Goal: Task Accomplishment & Management: Manage account settings

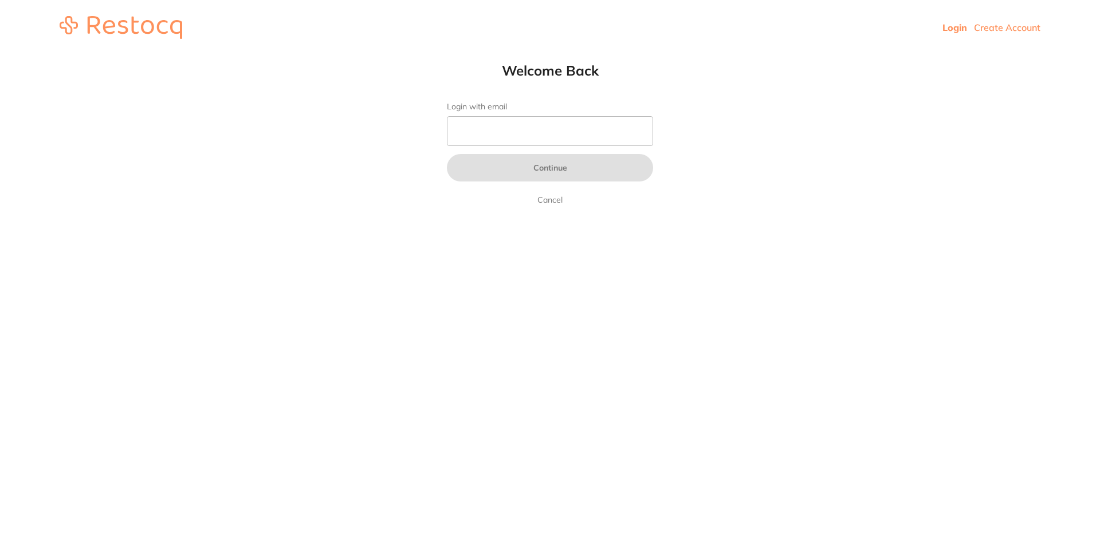
click at [503, 133] on input "Login with email" at bounding box center [550, 131] width 206 height 30
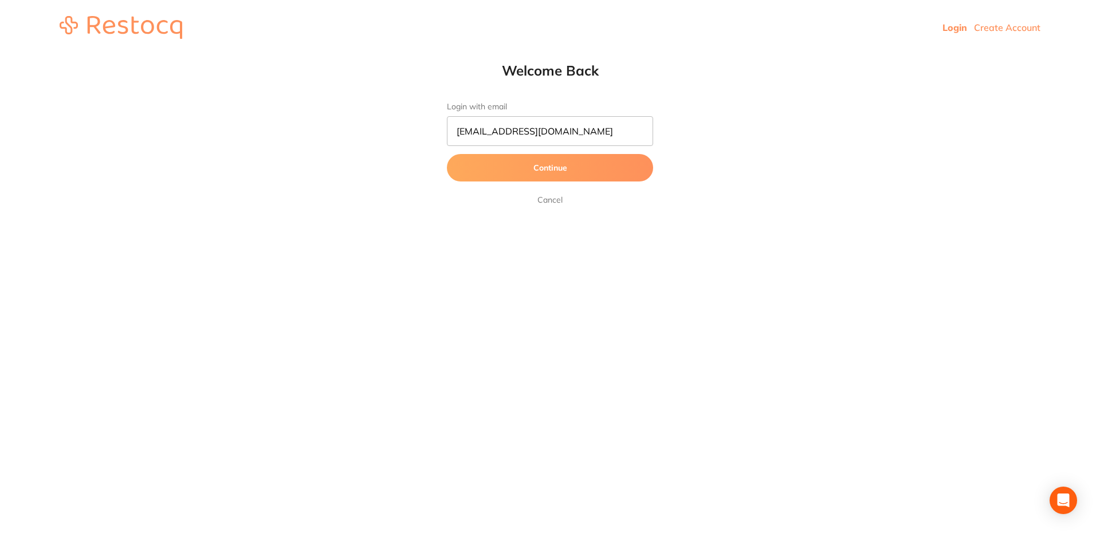
type input "[EMAIL_ADDRESS][DOMAIN_NAME]"
click at [549, 55] on html "Login Create Account Welcome Back Login with email [EMAIL_ADDRESS][DOMAIN_NAME]…" at bounding box center [550, 27] width 1100 height 55
click at [564, 165] on button "Continue" at bounding box center [550, 168] width 206 height 28
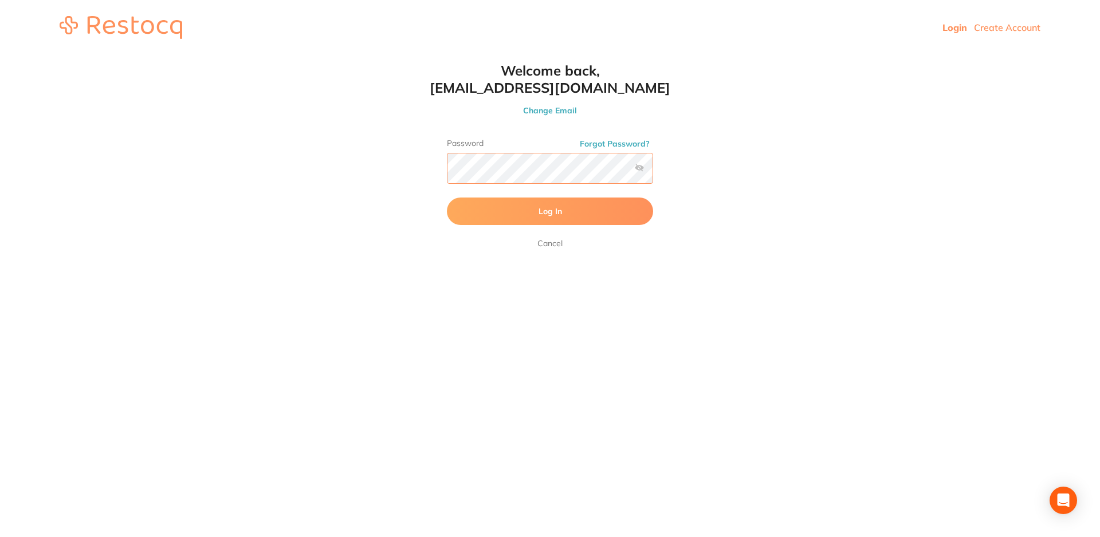
click at [447, 198] on button "Log In" at bounding box center [550, 212] width 206 height 28
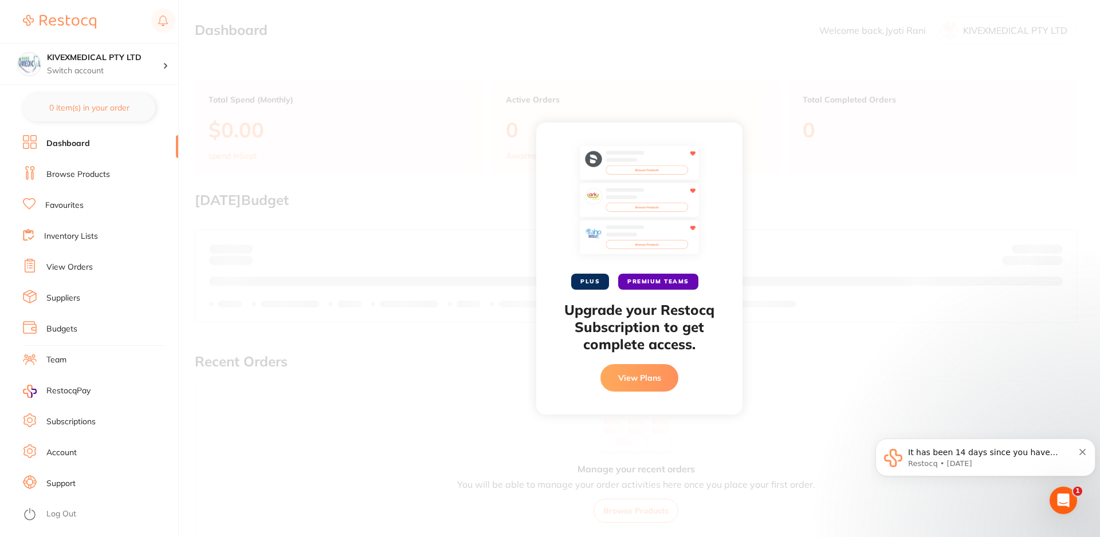
scroll to position [175, 0]
click at [54, 362] on link "Team" at bounding box center [56, 360] width 20 height 11
click at [72, 451] on link "Account" at bounding box center [61, 452] width 30 height 11
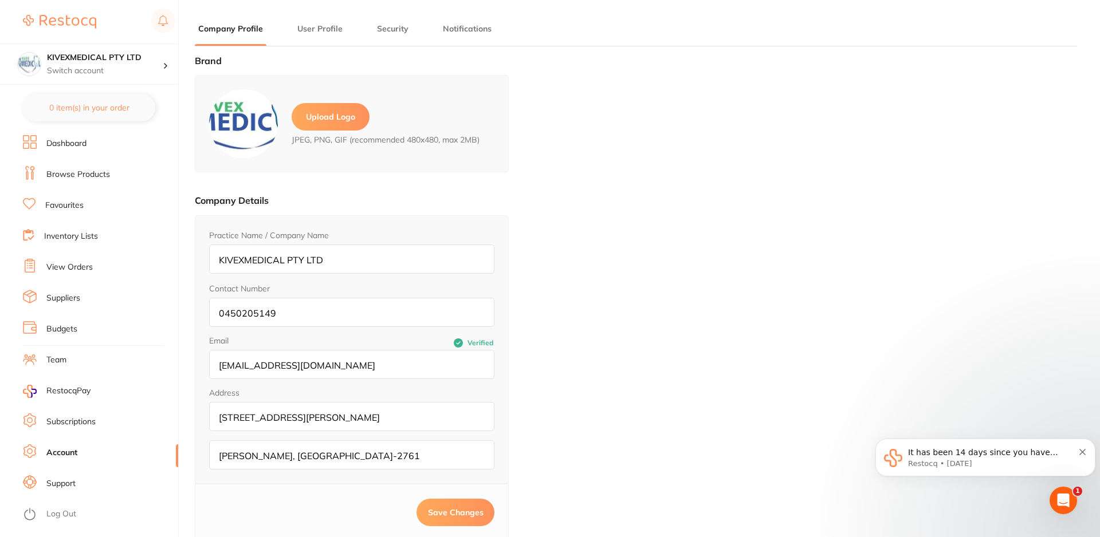
type input "Jyoti"
type input "Rani"
type input "[EMAIL_ADDRESS][DOMAIN_NAME]"
click at [66, 293] on link "Suppliers" at bounding box center [63, 298] width 34 height 11
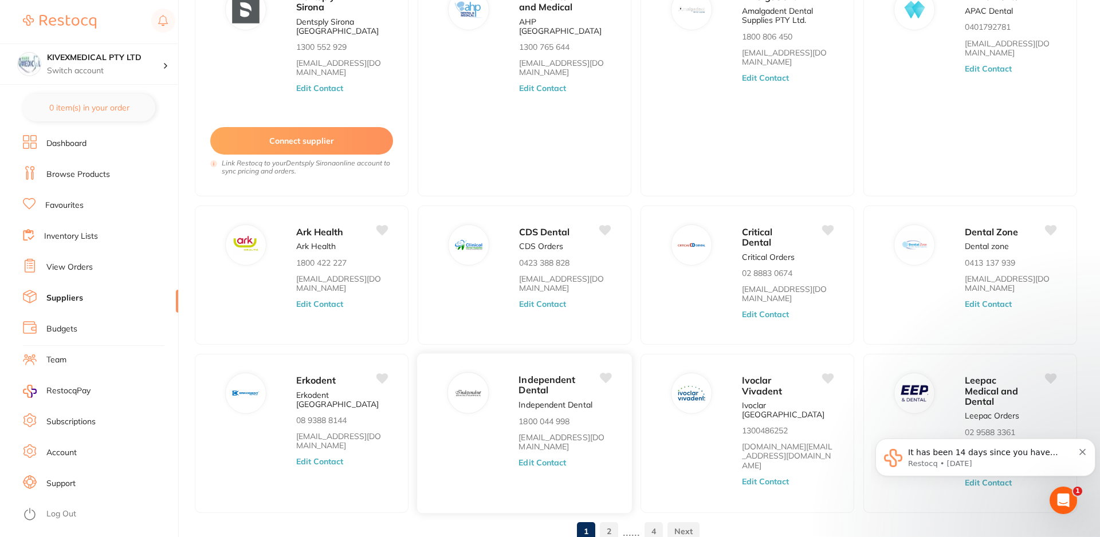
scroll to position [163, 0]
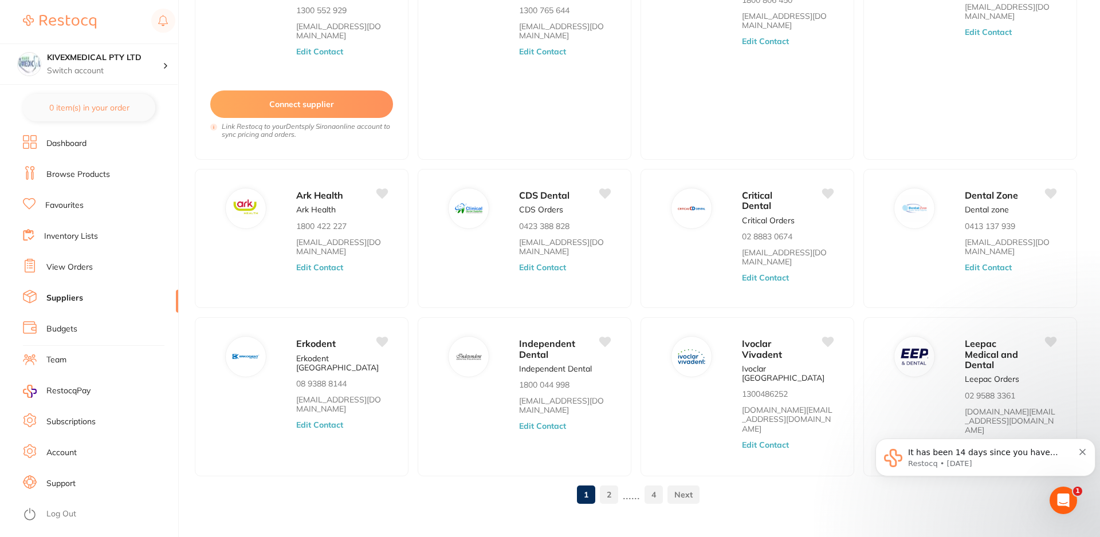
click at [608, 484] on link "2" at bounding box center [609, 495] width 18 height 23
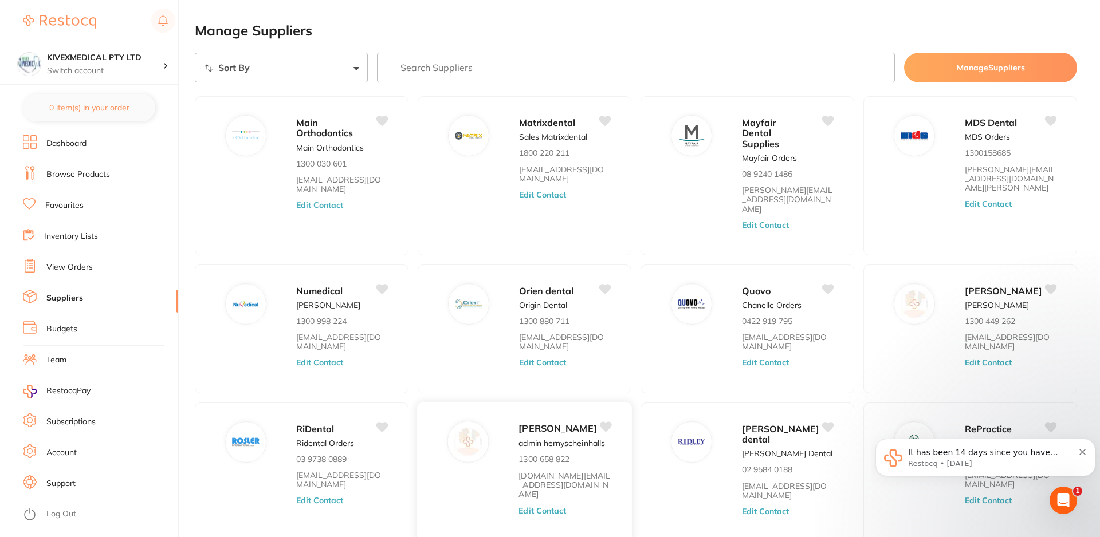
scroll to position [65, 0]
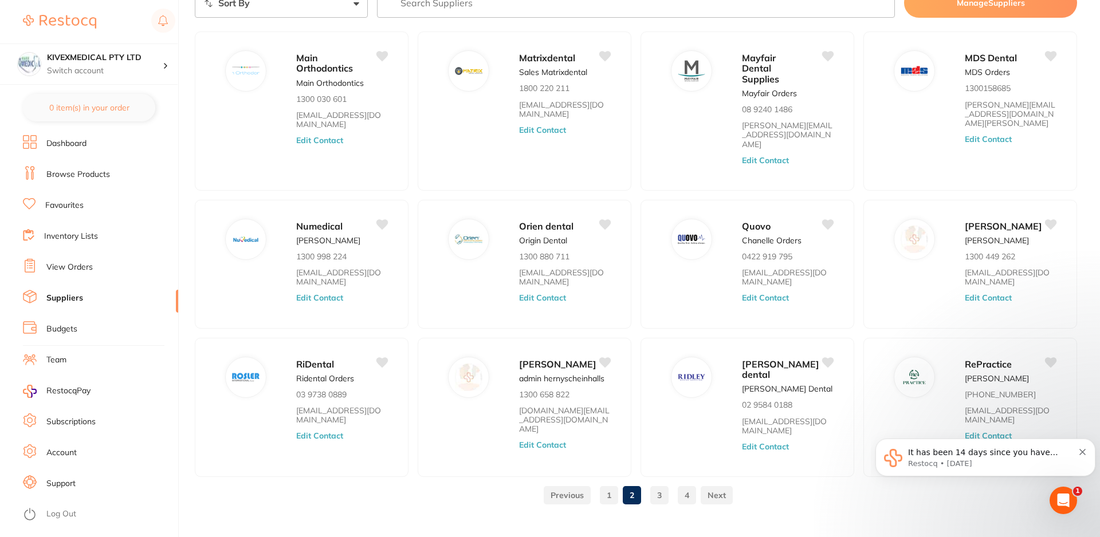
click at [656, 484] on link "3" at bounding box center [659, 495] width 18 height 23
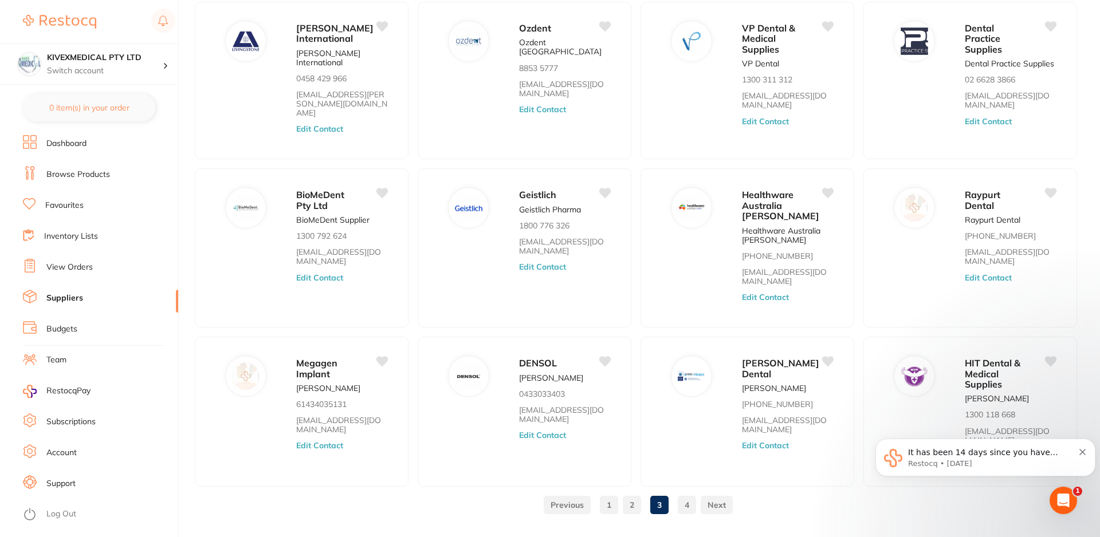
scroll to position [115, 0]
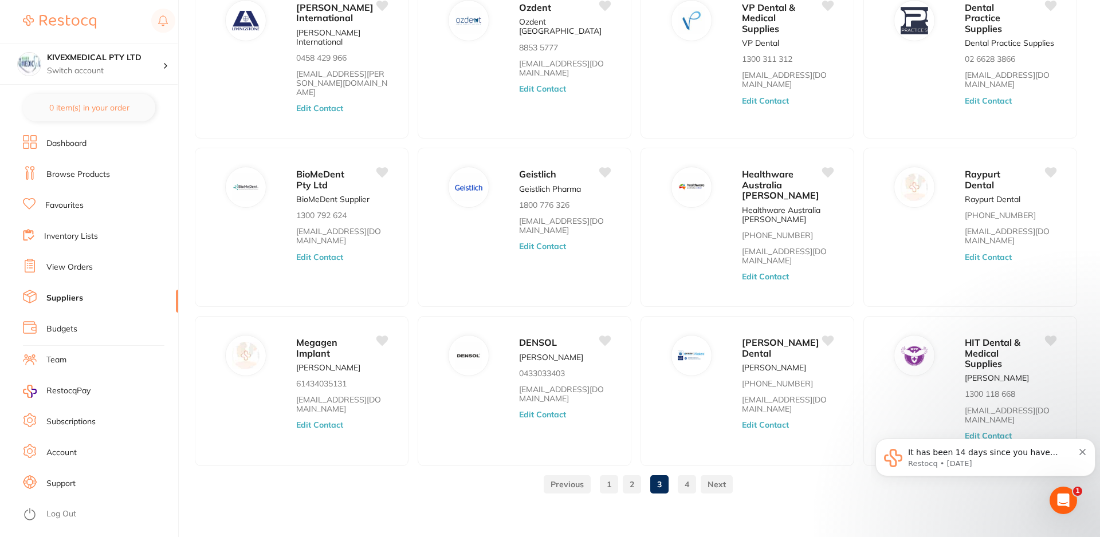
click at [683, 480] on link "4" at bounding box center [687, 484] width 18 height 23
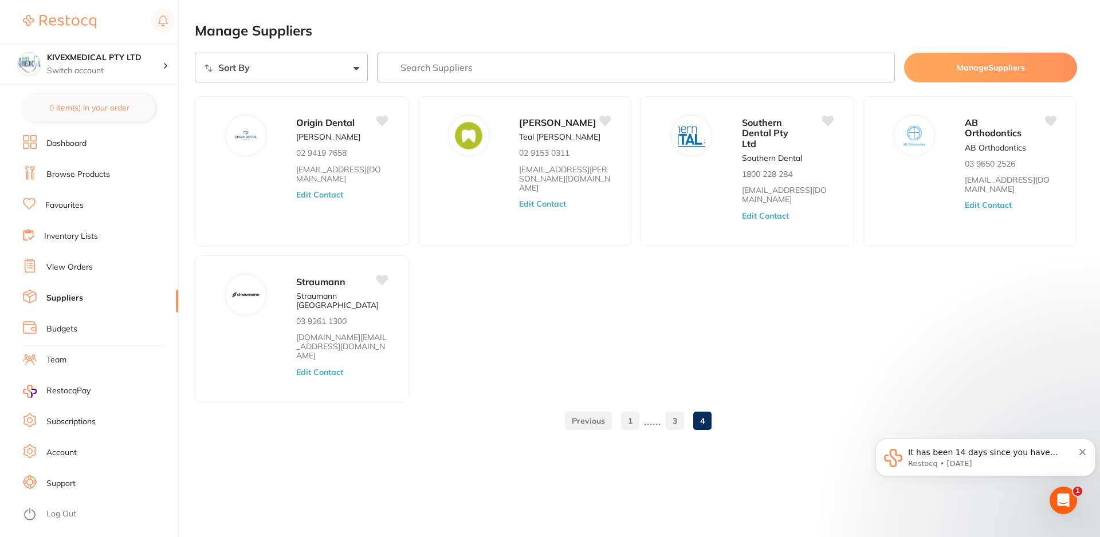
scroll to position [0, 0]
click at [673, 410] on link "3" at bounding box center [675, 421] width 18 height 23
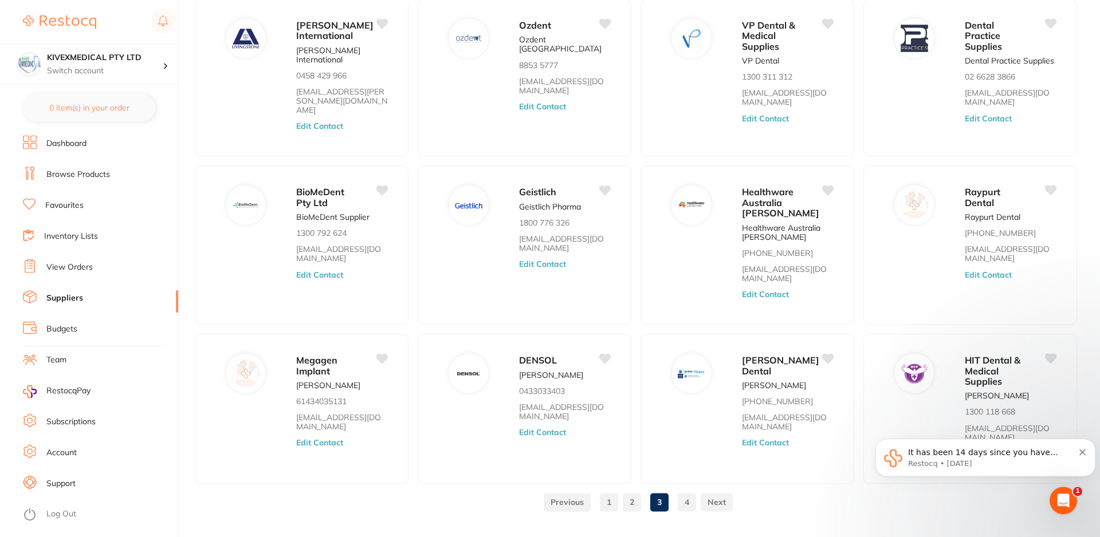
click at [633, 500] on link "2" at bounding box center [632, 502] width 18 height 23
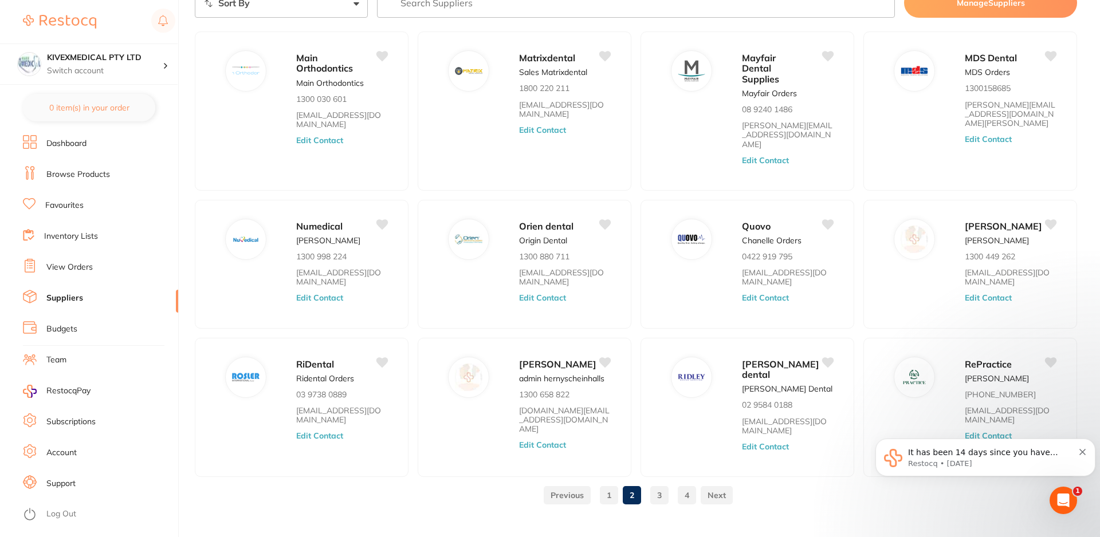
click at [610, 485] on link "1" at bounding box center [609, 495] width 18 height 23
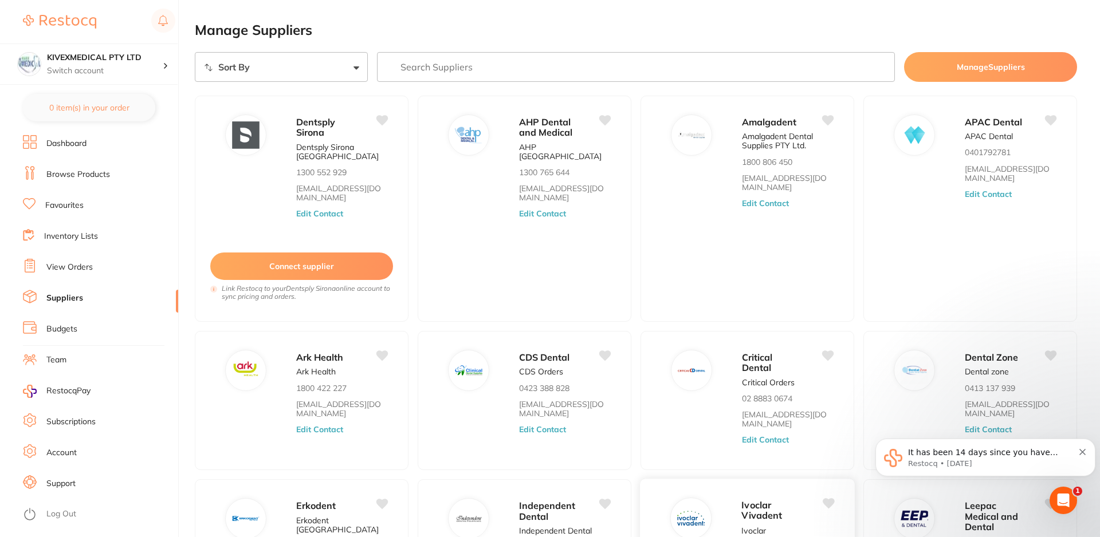
scroll to position [0, 0]
click at [549, 210] on button "Edit Contact" at bounding box center [543, 214] width 48 height 9
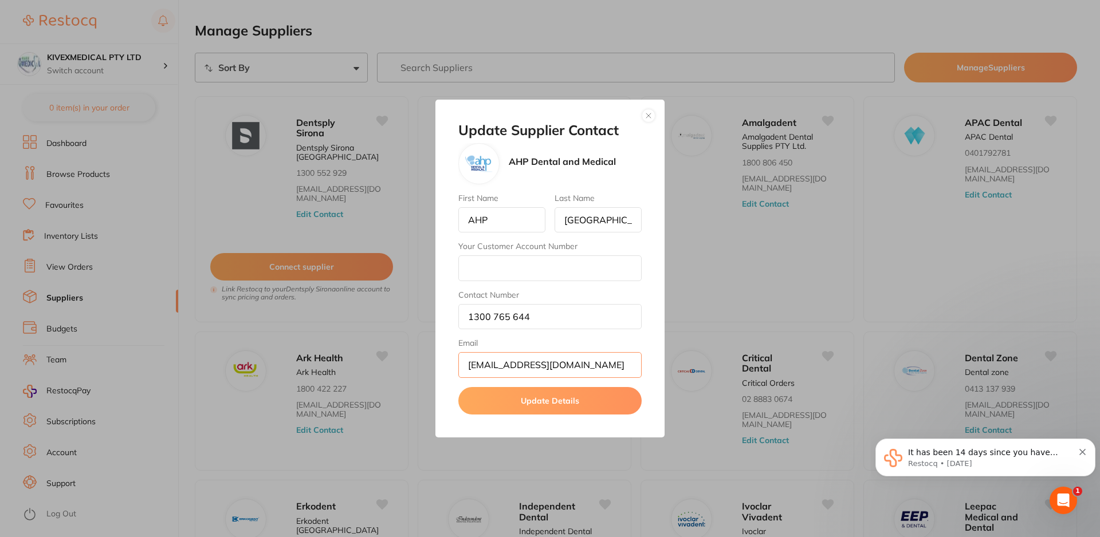
drag, startPoint x: 588, startPoint y: 370, endPoint x: 399, endPoint y: 380, distance: 188.8
click at [399, 380] on div "Update Supplier Contact AHP Dental and Medical First Name AHP Last Name [GEOGRA…" at bounding box center [550, 268] width 1100 height 537
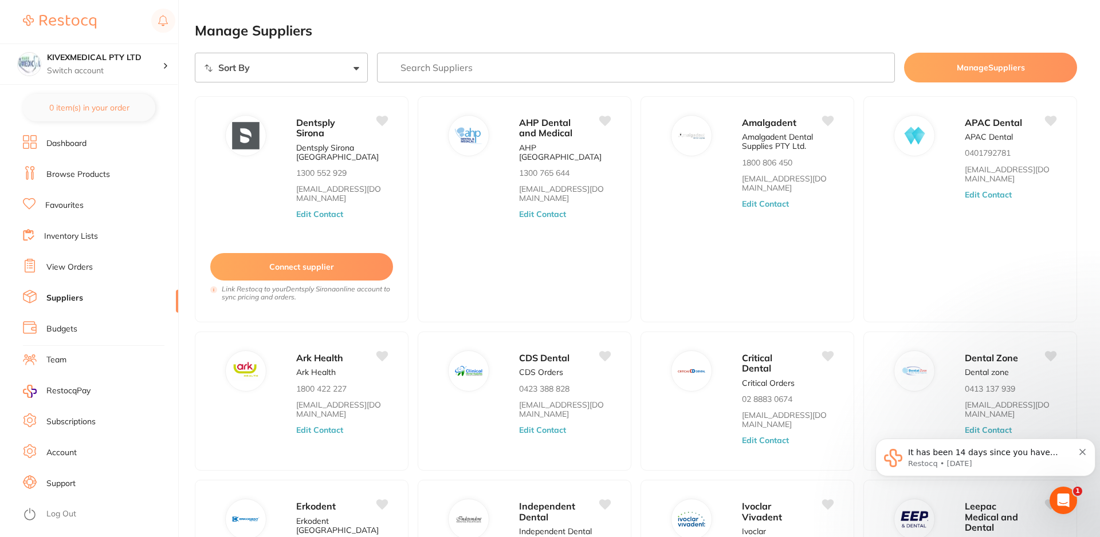
click at [992, 71] on button "Manage Suppliers" at bounding box center [990, 68] width 173 height 30
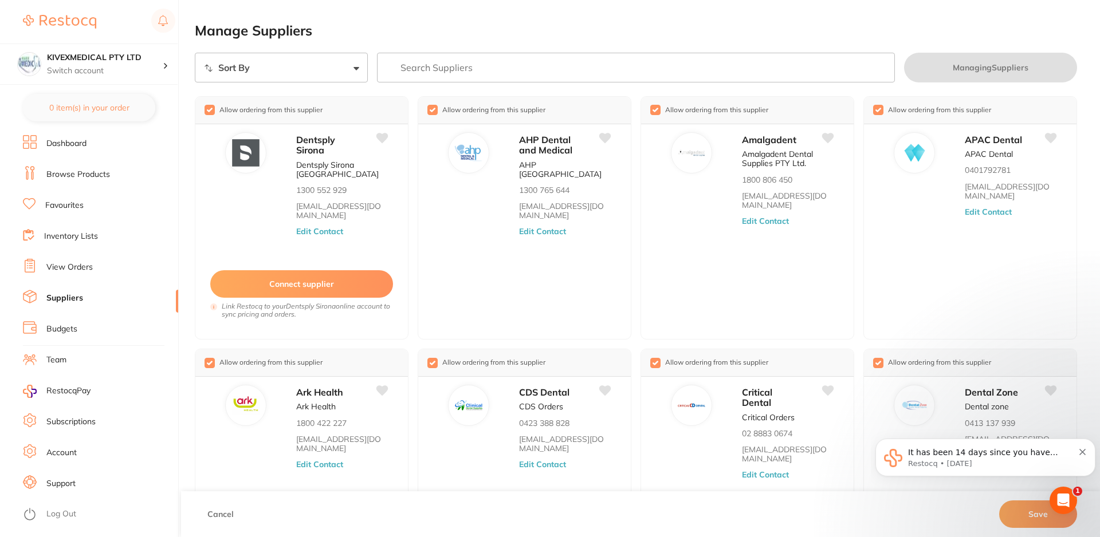
click at [58, 150] on li "Dashboard" at bounding box center [100, 143] width 155 height 17
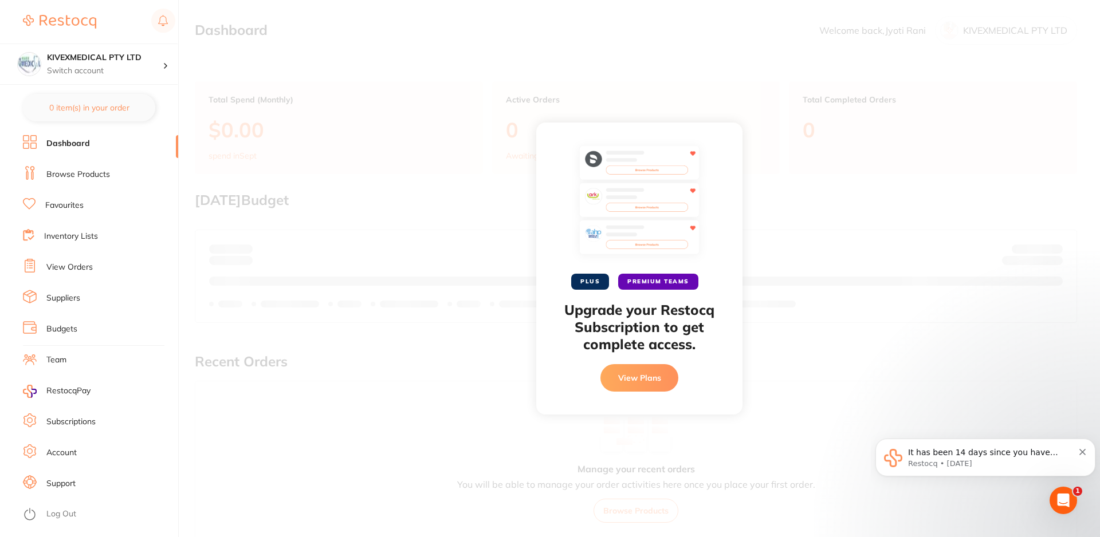
click at [69, 264] on link "View Orders" at bounding box center [69, 267] width 46 height 11
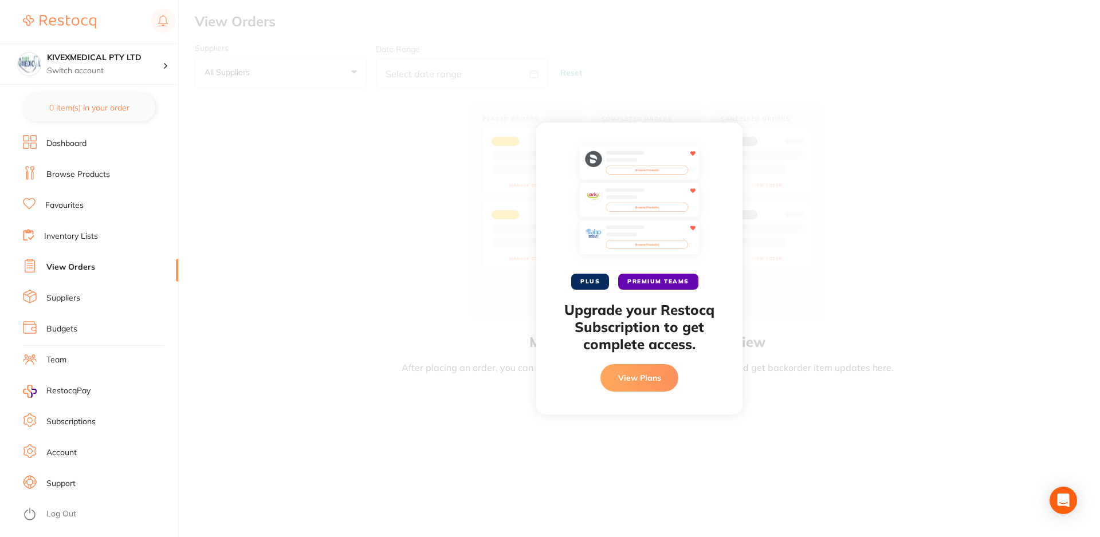
click at [69, 300] on link "Suppliers" at bounding box center [63, 298] width 34 height 11
